Goal: Task Accomplishment & Management: Use online tool/utility

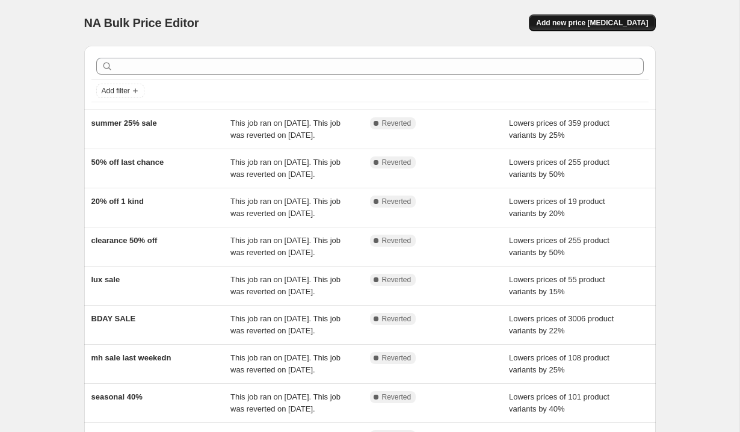
click at [584, 24] on span "Add new price [MEDICAL_DATA]" at bounding box center [592, 23] width 112 height 10
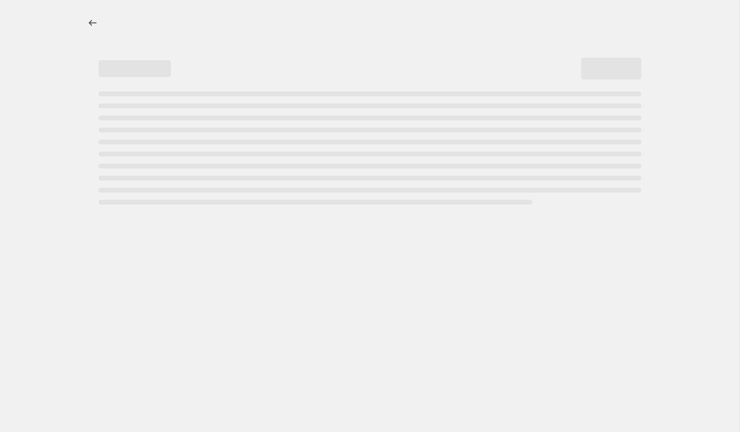
select select "percentage"
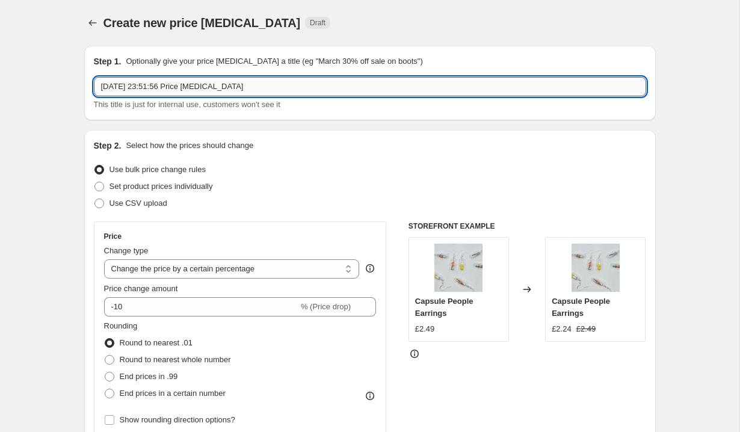
click at [283, 85] on input "[DATE] 23:51:56 Price [MEDICAL_DATA]" at bounding box center [370, 86] width 552 height 19
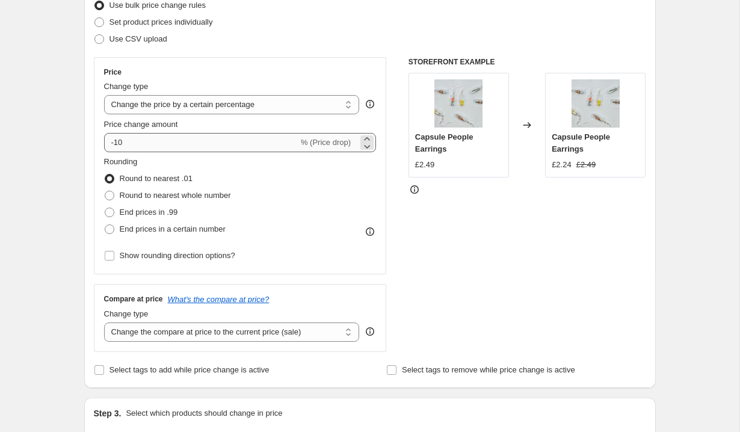
type input "last summer sale"
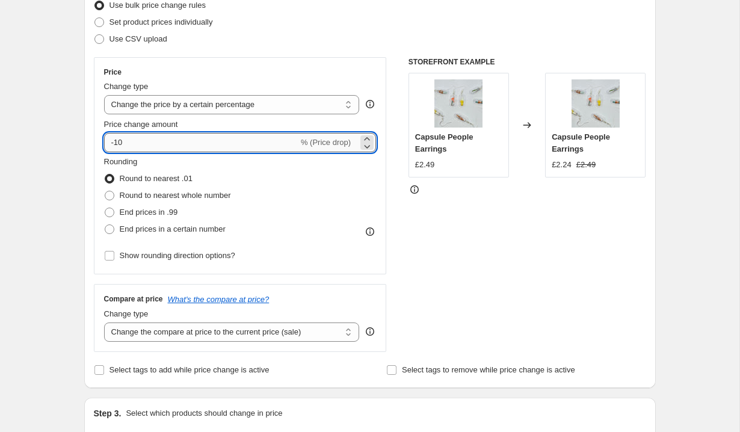
click at [130, 143] on input "-10" at bounding box center [201, 142] width 194 height 19
type input "-1"
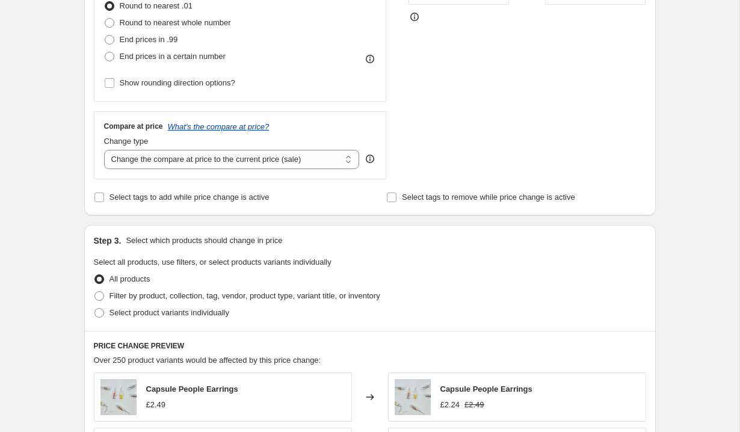
scroll to position [365, 0]
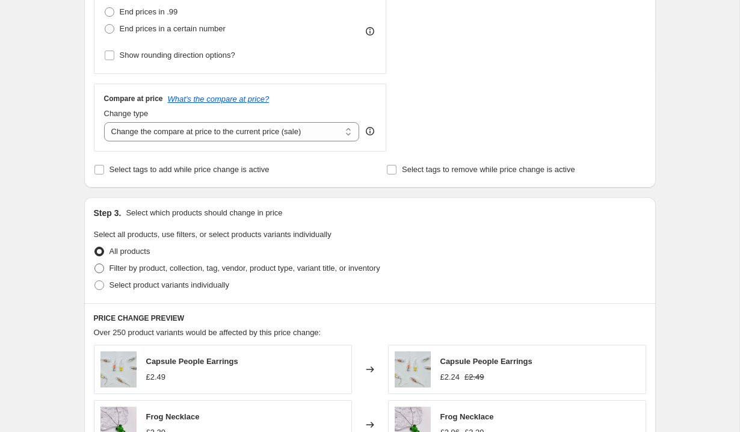
type input "-30"
click at [178, 269] on span "Filter by product, collection, tag, vendor, product type, variant title, or inv…" at bounding box center [244, 268] width 271 height 9
click at [95, 264] on input "Filter by product, collection, tag, vendor, product type, variant title, or inv…" at bounding box center [94, 264] width 1 height 1
radio input "true"
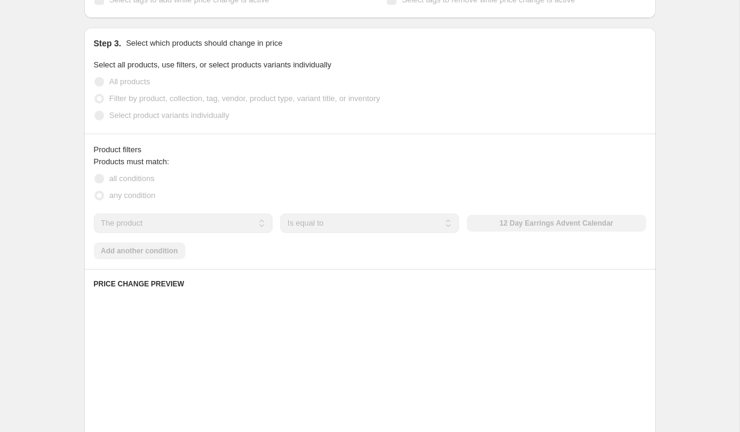
scroll to position [538, 0]
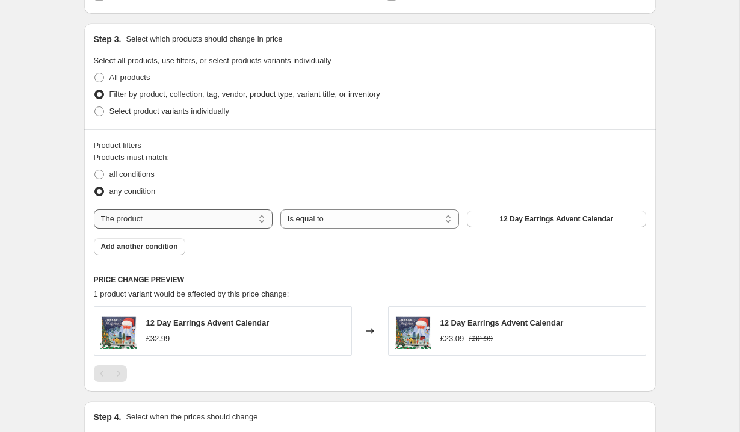
click at [184, 221] on select "The product The product's collection The product's tag The product's vendor The…" at bounding box center [183, 218] width 179 height 19
select select "collection"
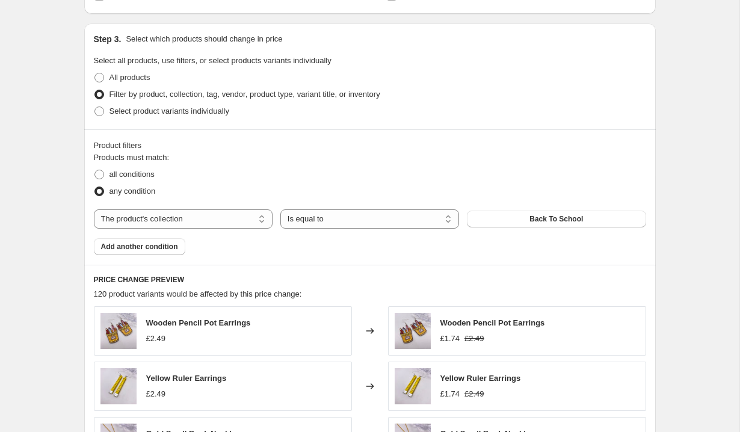
click at [540, 218] on span "Back To School" at bounding box center [556, 219] width 54 height 10
click at [519, 223] on button "Back To School" at bounding box center [556, 219] width 179 height 17
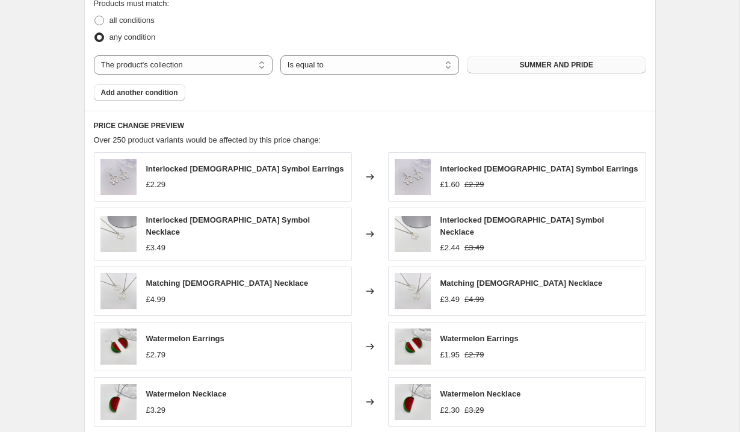
scroll to position [906, 0]
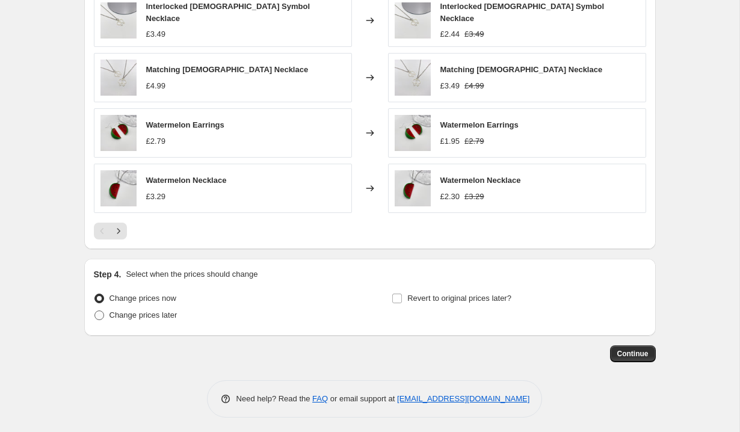
click at [147, 312] on span "Change prices later" at bounding box center [143, 314] width 68 height 9
click at [95, 311] on input "Change prices later" at bounding box center [94, 310] width 1 height 1
radio input "true"
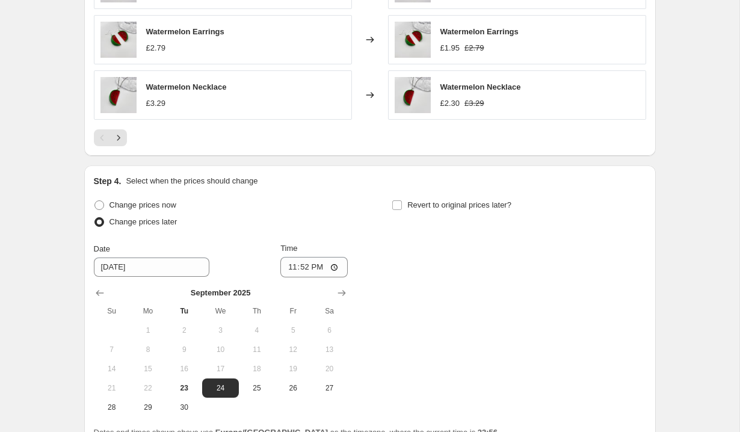
scroll to position [1112, 0]
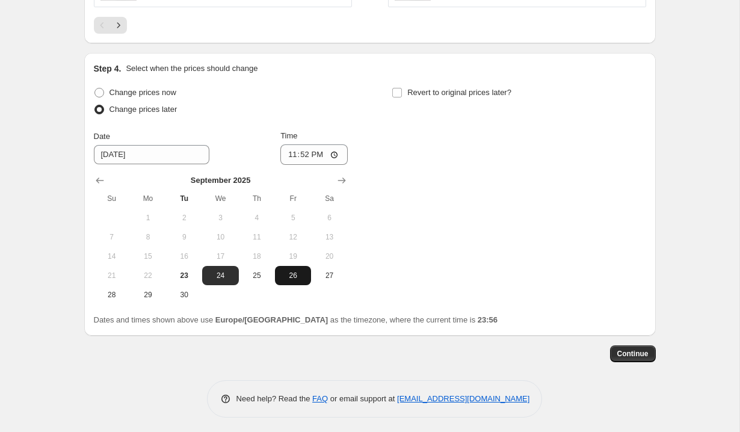
click at [289, 271] on span "26" at bounding box center [293, 276] width 26 height 10
type input "[DATE]"
click at [304, 149] on input "23:52" at bounding box center [313, 154] width 67 height 20
type input "00:01"
click at [392, 102] on div "Revert to original prices later?" at bounding box center [519, 102] width 254 height 36
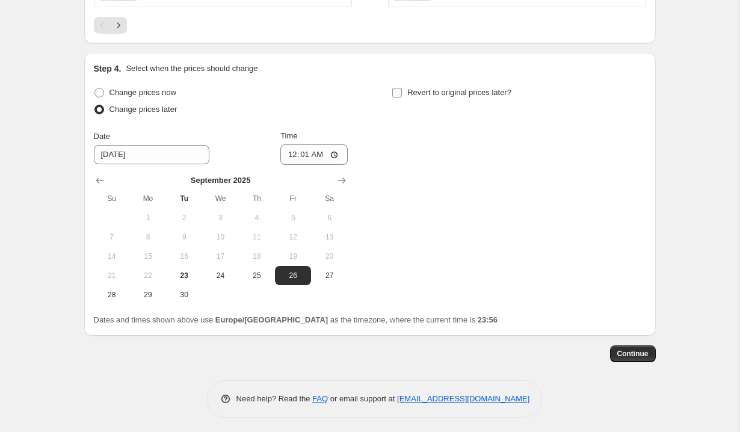
click at [395, 87] on span at bounding box center [397, 92] width 11 height 11
click at [395, 88] on input "Revert to original prices later?" at bounding box center [397, 93] width 10 height 10
checkbox input "true"
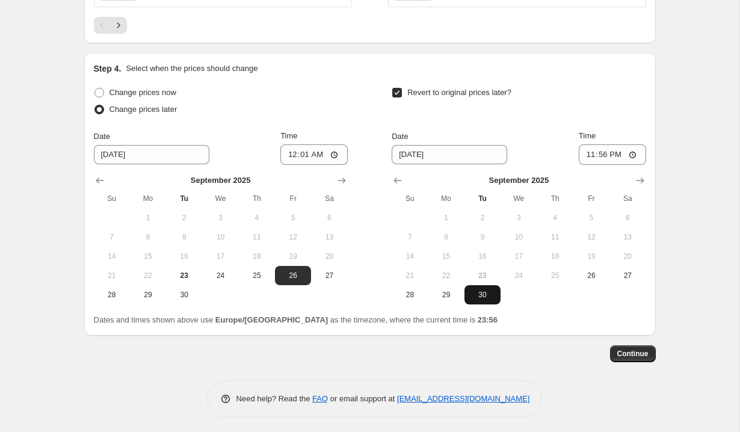
click at [484, 290] on span "30" at bounding box center [482, 295] width 26 height 10
click at [612, 150] on input "23:56" at bounding box center [612, 154] width 67 height 20
type input "23:59"
click at [637, 350] on span "Continue" at bounding box center [632, 354] width 31 height 10
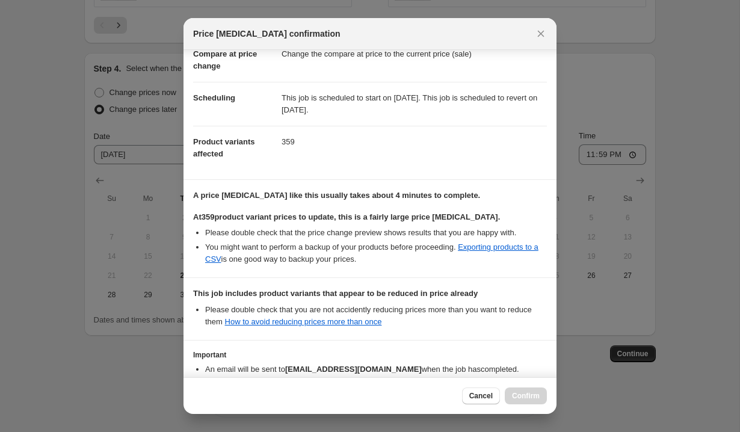
scroll to position [138, 0]
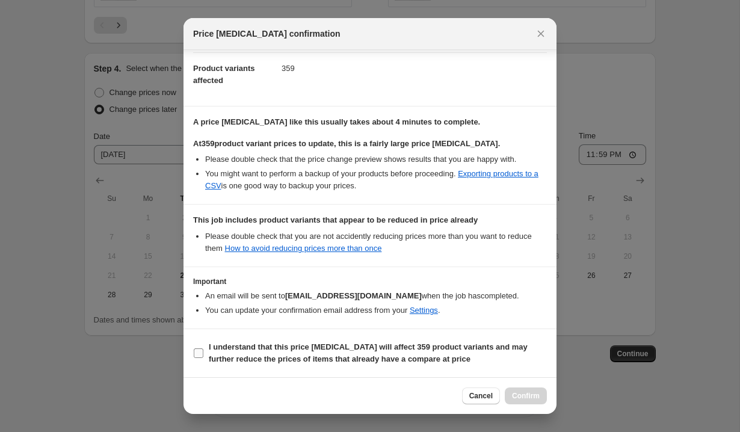
click at [320, 361] on b "I understand that this price [MEDICAL_DATA] will affect 359 product variants an…" at bounding box center [368, 352] width 319 height 21
click at [203, 358] on input "I understand that this price [MEDICAL_DATA] will affect 359 product variants an…" at bounding box center [199, 353] width 10 height 10
checkbox input "true"
click at [532, 393] on span "Confirm" at bounding box center [526, 396] width 28 height 10
